Goal: Transaction & Acquisition: Subscribe to service/newsletter

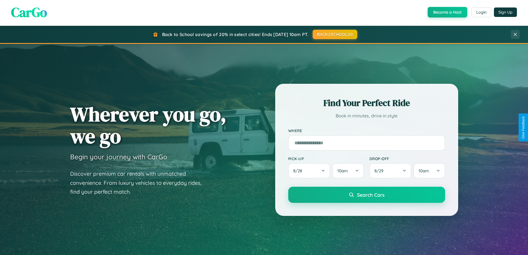
scroll to position [1067, 0]
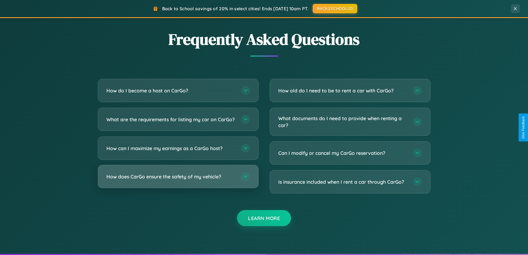
click at [178, 180] on h3 "How does CarGo ensure the safety of my vehicle?" at bounding box center [170, 176] width 129 height 7
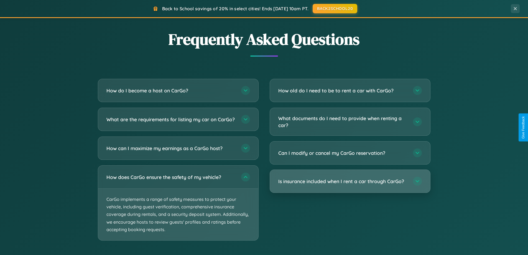
click at [350, 181] on h3 "Is insurance included when I rent a car through CarGo?" at bounding box center [342, 181] width 129 height 7
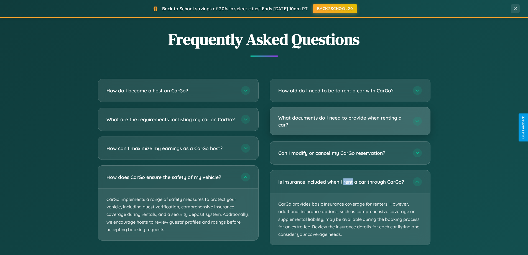
click at [350, 121] on h3 "What documents do I need to provide when renting a car?" at bounding box center [342, 121] width 129 height 14
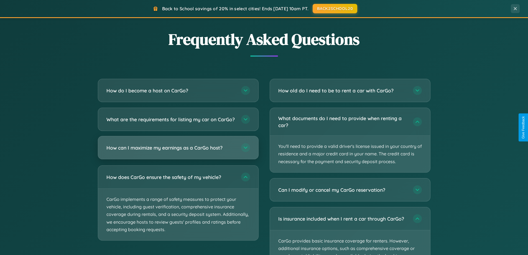
click at [178, 151] on h3 "How can I maximize my earnings as a CarGo host?" at bounding box center [170, 147] width 129 height 7
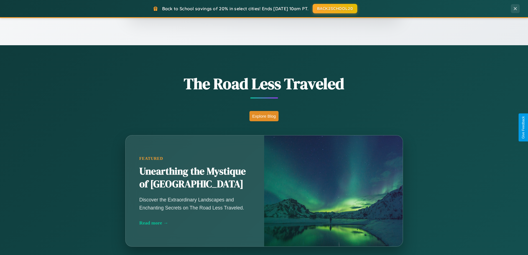
scroll to position [239, 0]
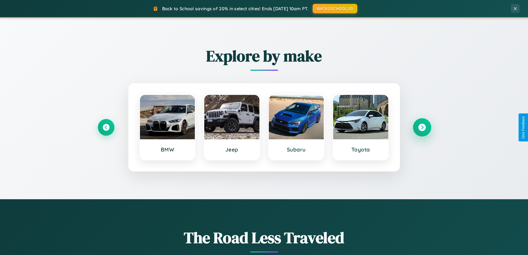
click at [422, 127] on icon at bounding box center [421, 127] width 7 height 7
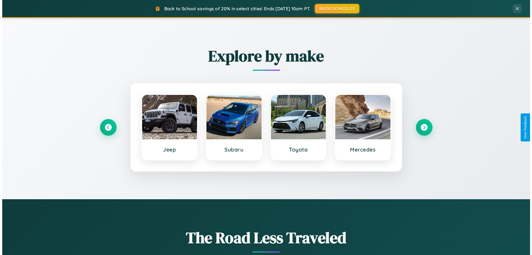
scroll to position [0, 0]
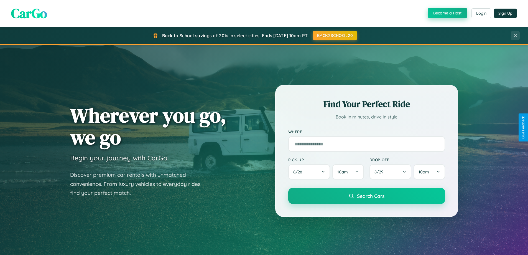
click at [447, 13] on button "Become a Host" at bounding box center [448, 13] width 40 height 11
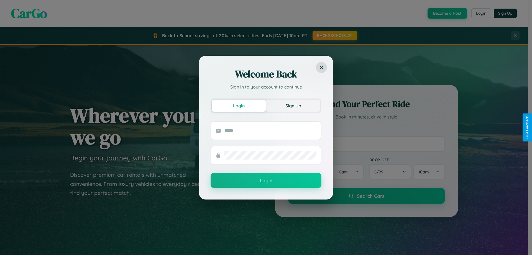
click at [293, 105] on button "Sign Up" at bounding box center [293, 106] width 54 height 12
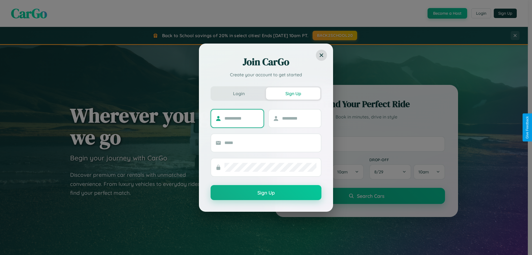
click at [242, 118] on input "text" at bounding box center [242, 118] width 35 height 9
type input "********"
click at [299, 118] on input "text" at bounding box center [299, 118] width 35 height 9
type input "******"
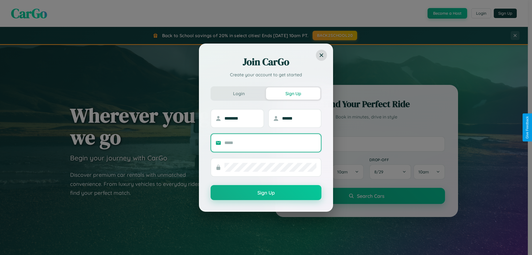
click at [271, 142] on input "text" at bounding box center [271, 142] width 92 height 9
type input "**********"
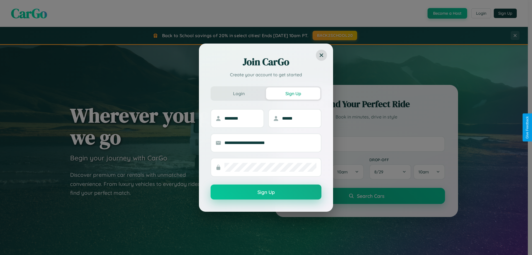
click at [266, 192] on button "Sign Up" at bounding box center [266, 191] width 111 height 15
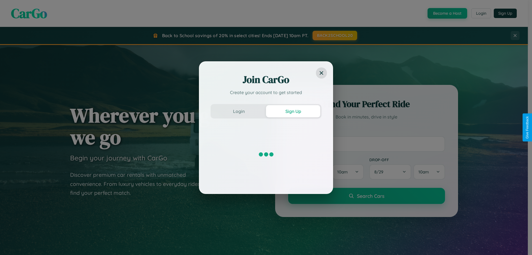
click at [447, 13] on div "Join CarGo Create your account to get started Login Sign Up" at bounding box center [266, 127] width 532 height 255
